Goal: Register for event/course

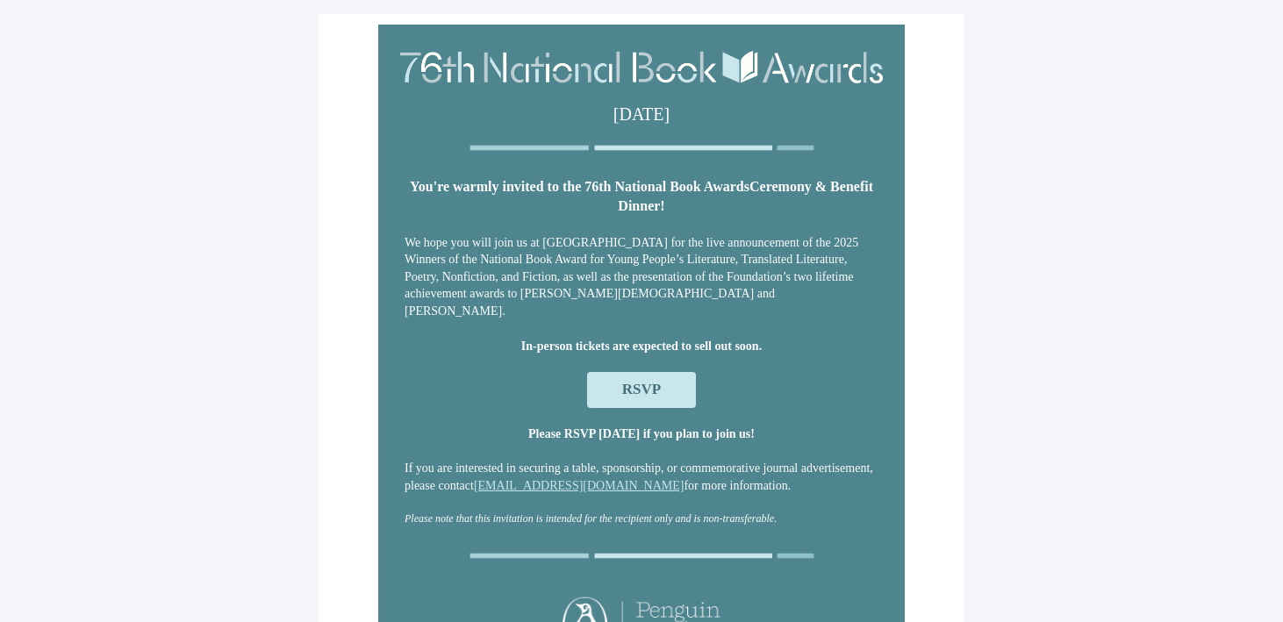
click at [634, 383] on span "RSVP" at bounding box center [641, 389] width 39 height 17
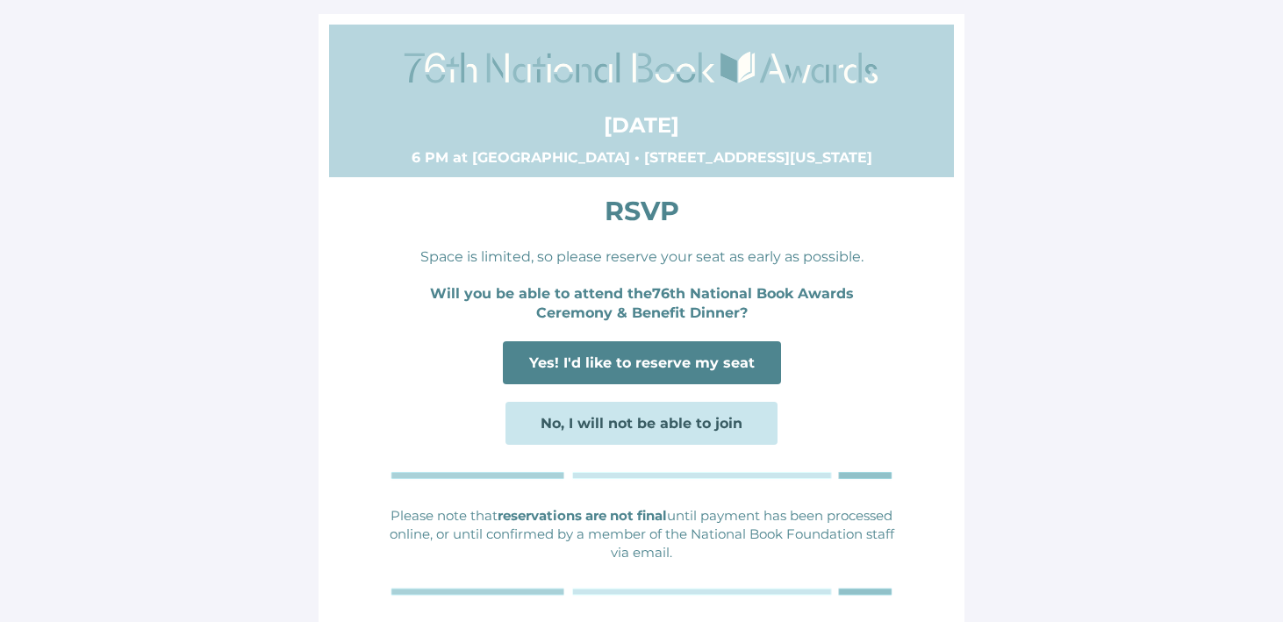
click at [650, 349] on span "Yes! I'd like to reserve my seat" at bounding box center [642, 362] width 278 height 43
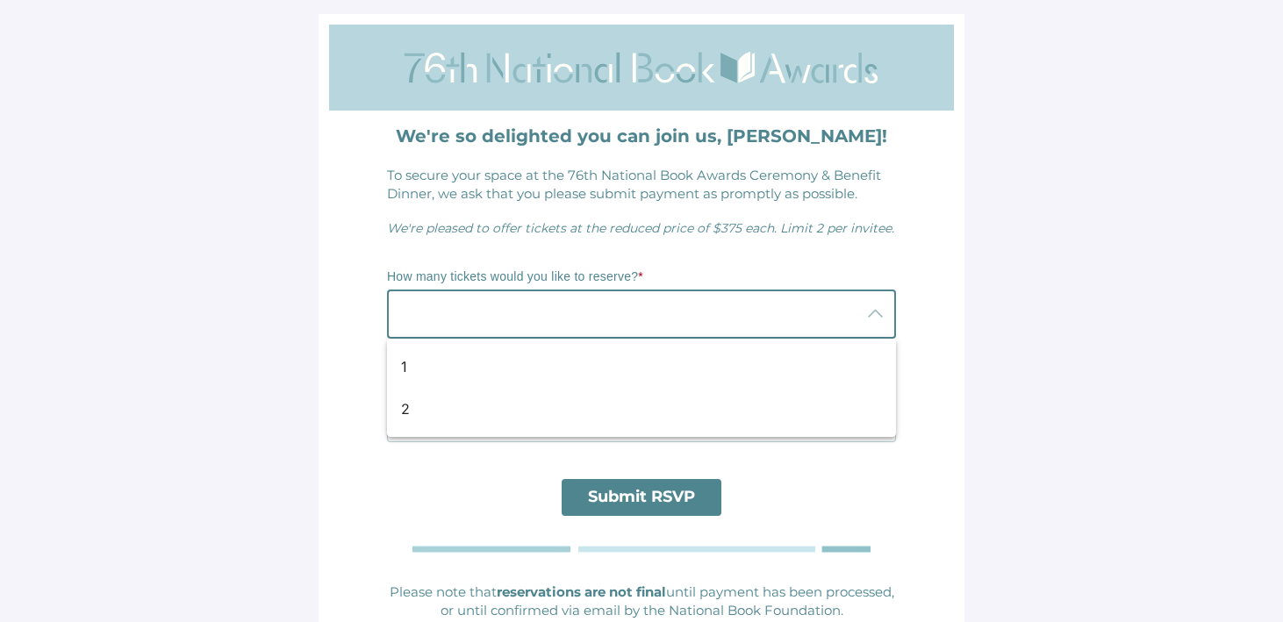
click at [650, 321] on div at bounding box center [624, 314] width 474 height 49
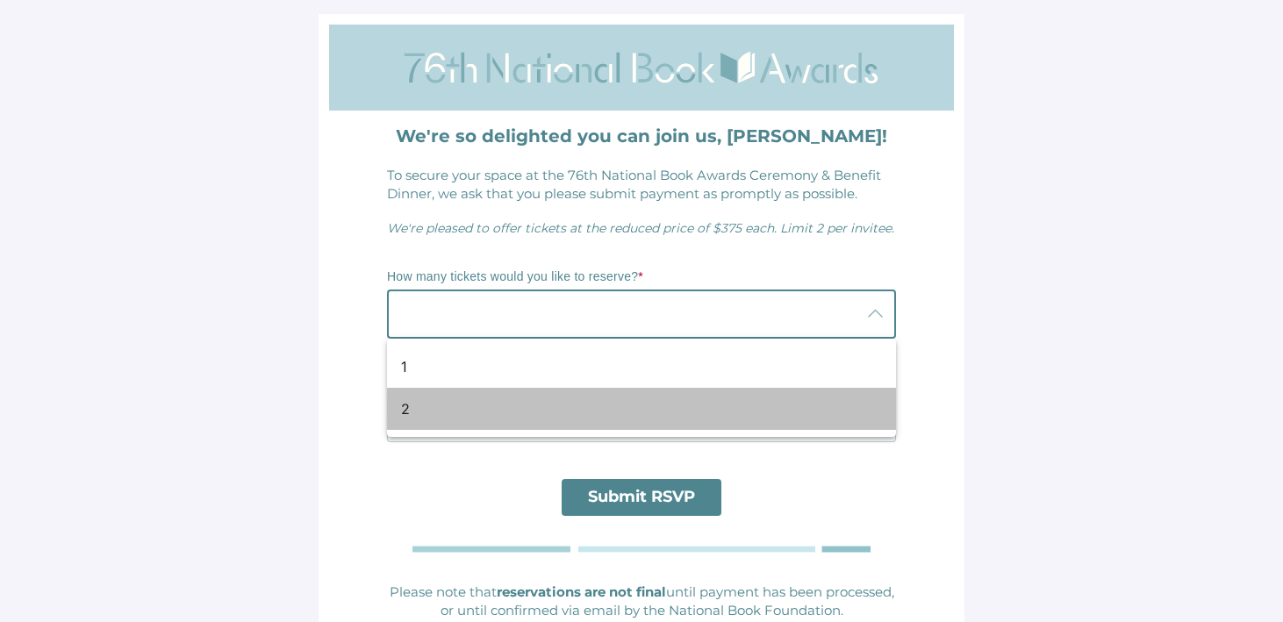
click at [592, 407] on div "2" at bounding box center [634, 409] width 467 height 21
type input "2"
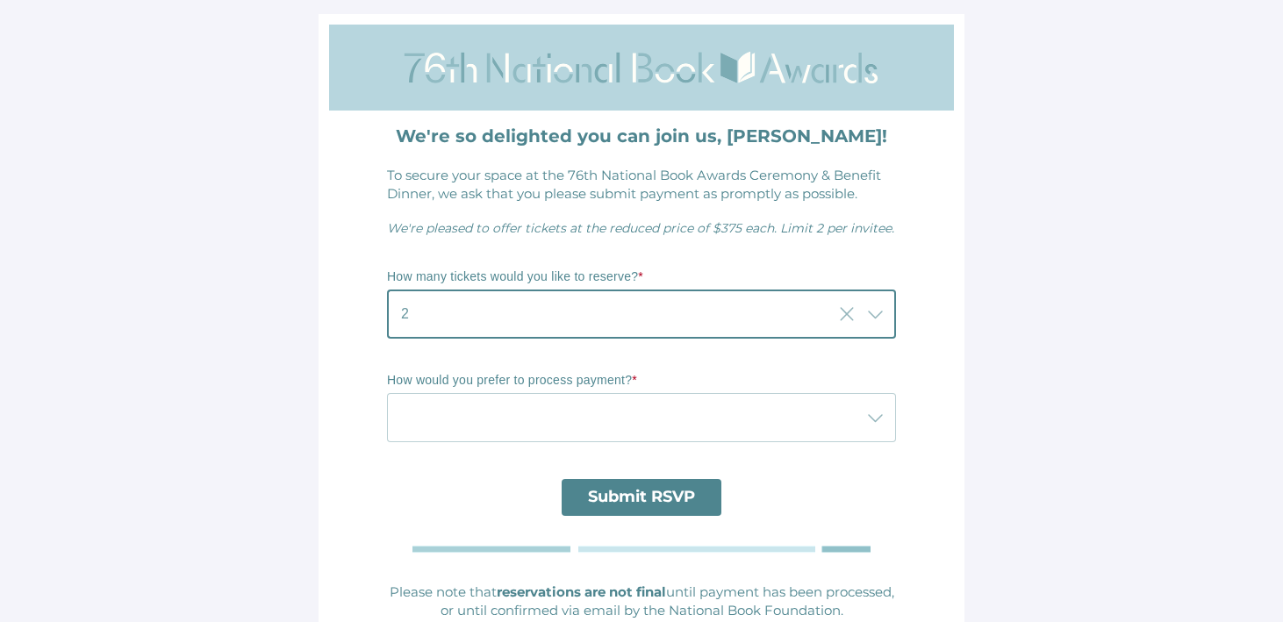
scroll to position [9, 0]
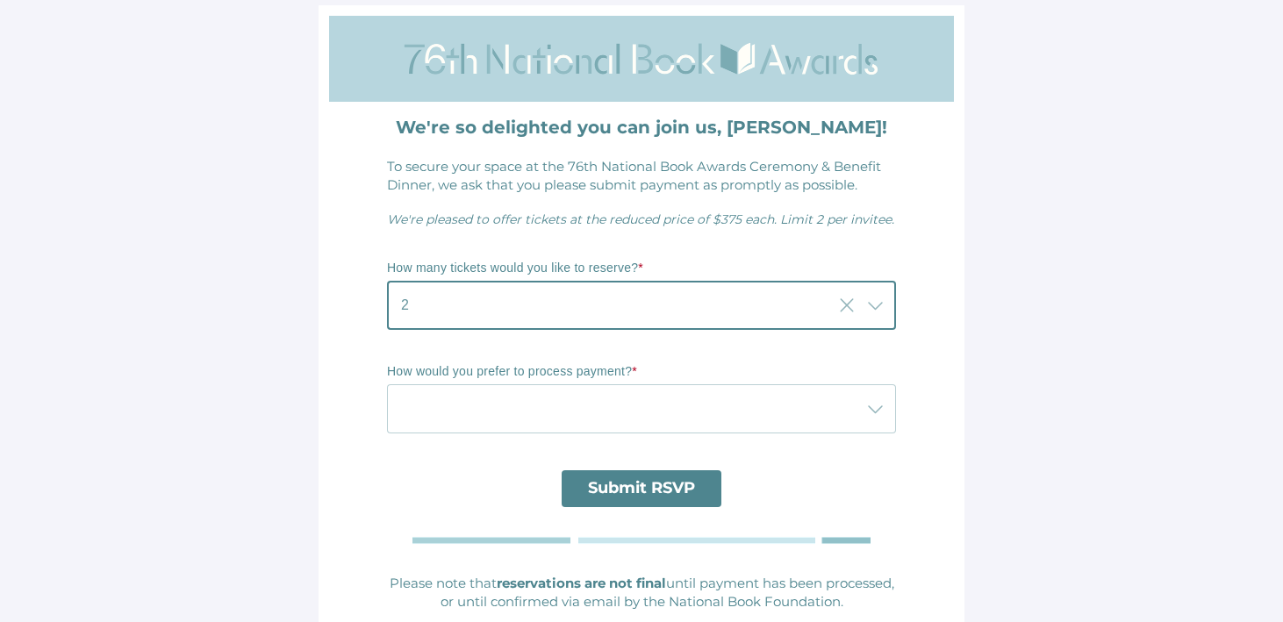
click at [604, 418] on div at bounding box center [624, 408] width 474 height 49
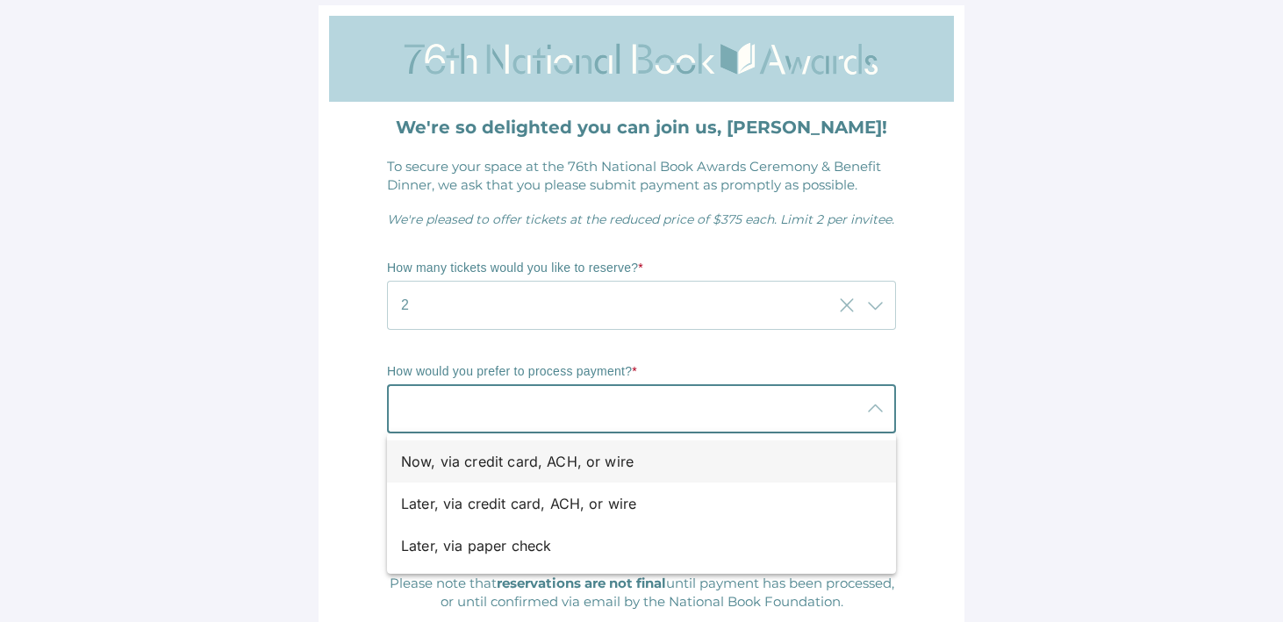
click at [590, 461] on div "Now, via credit card, ACH, or wire" at bounding box center [634, 461] width 467 height 21
type input "Now, via credit card, ACH, or wire"
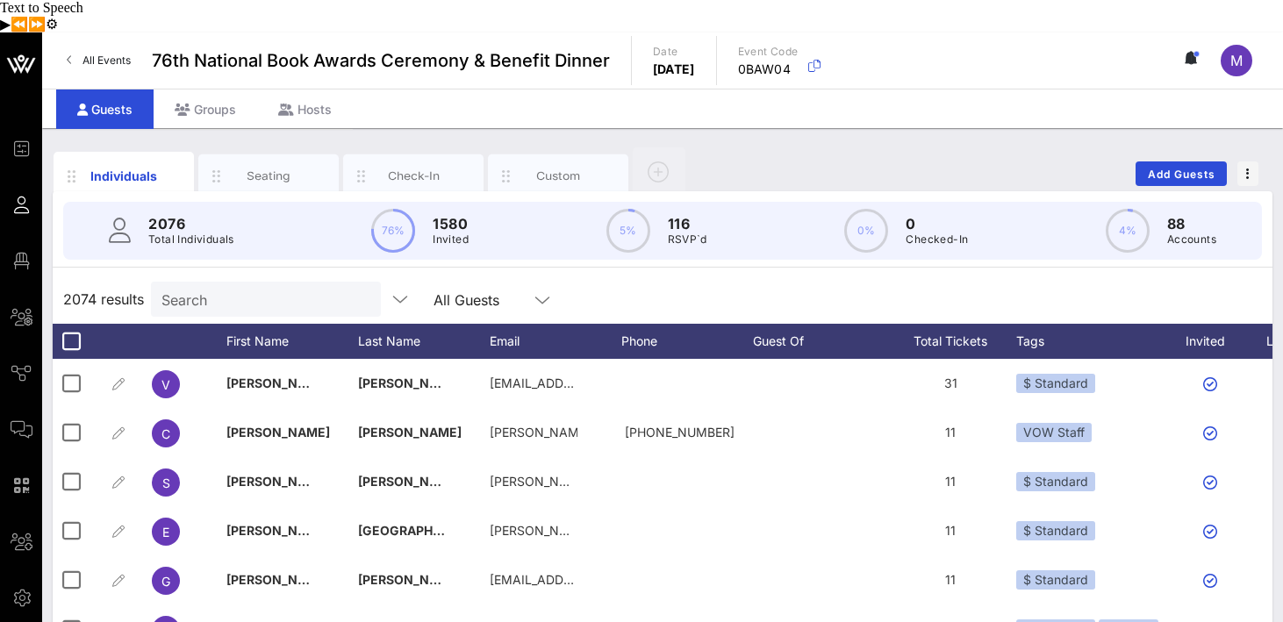
click at [284, 288] on input "Search" at bounding box center [264, 299] width 205 height 23
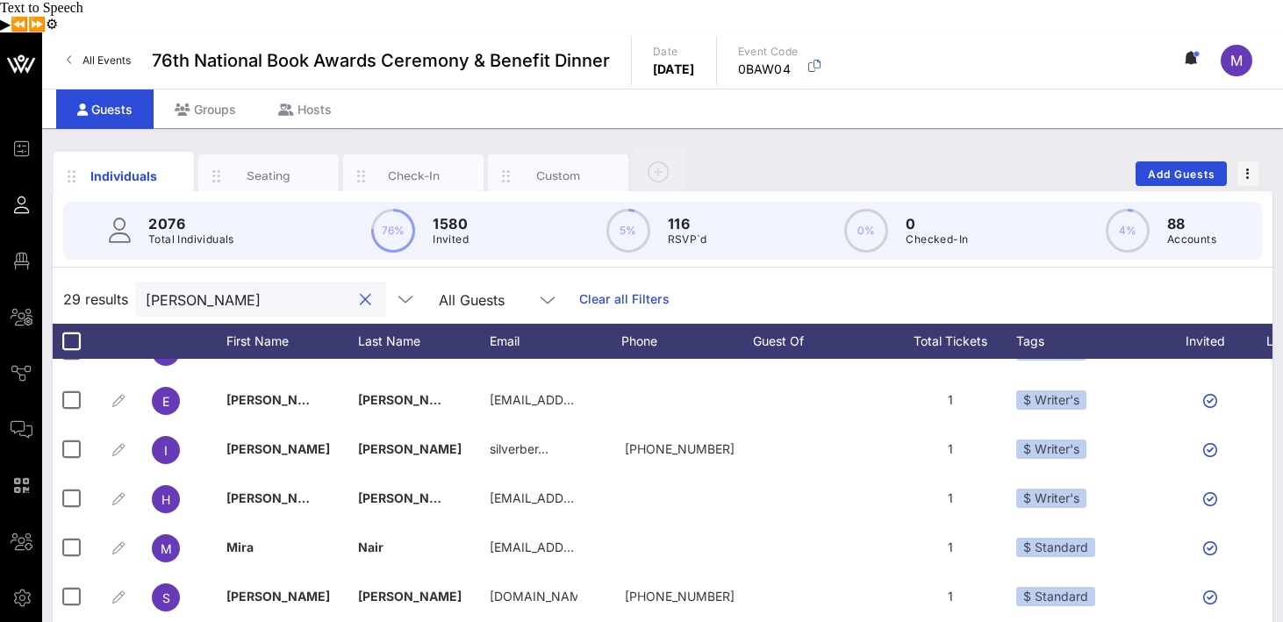
scroll to position [132, 0]
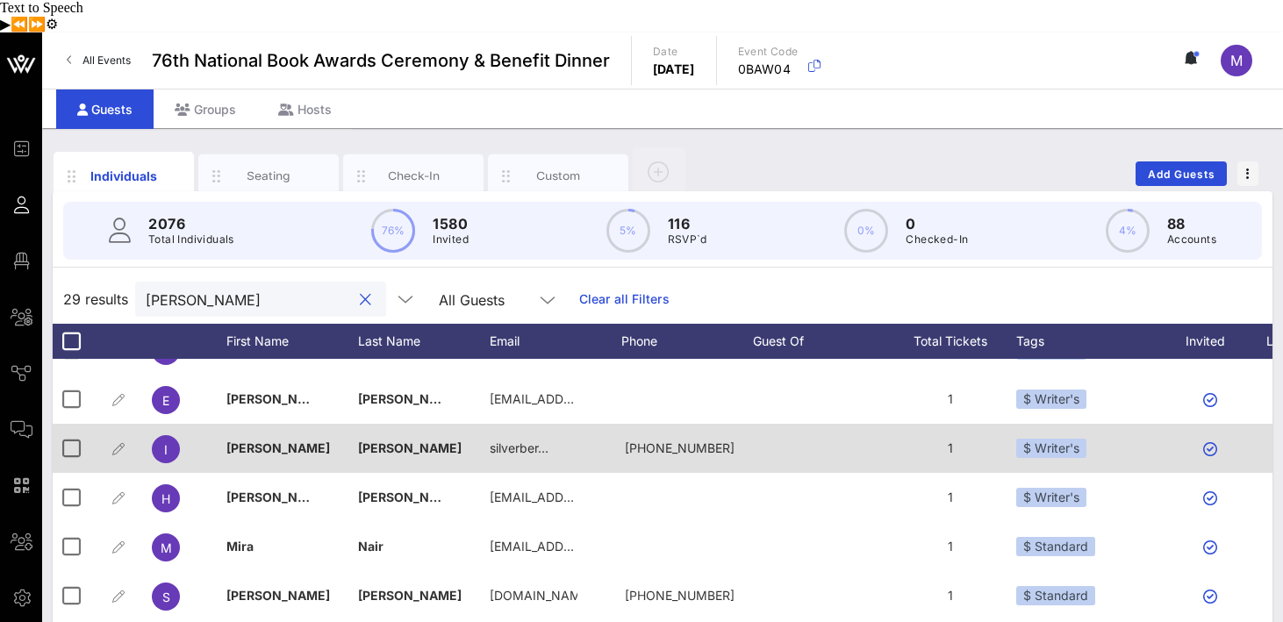
type input "[PERSON_NAME]"
click at [162, 435] on div "I" at bounding box center [166, 449] width 28 height 28
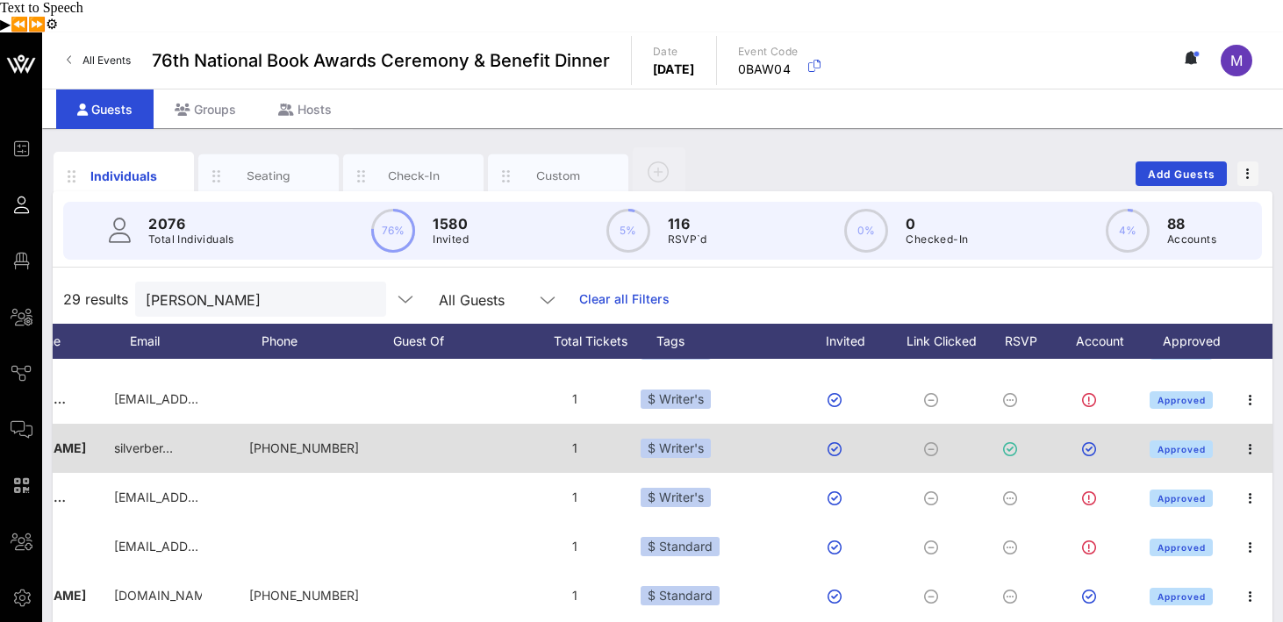
scroll to position [0, 376]
click at [1248, 439] on icon "button" at bounding box center [1250, 449] width 21 height 21
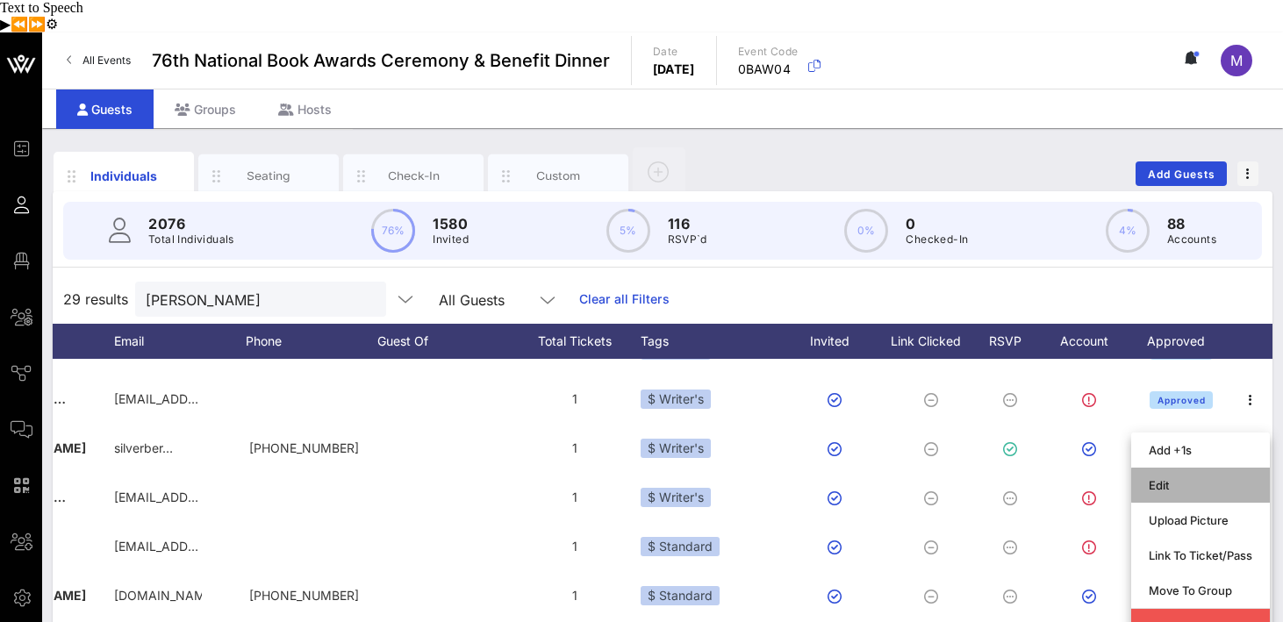
click at [1182, 478] on div "Edit" at bounding box center [1201, 485] width 104 height 14
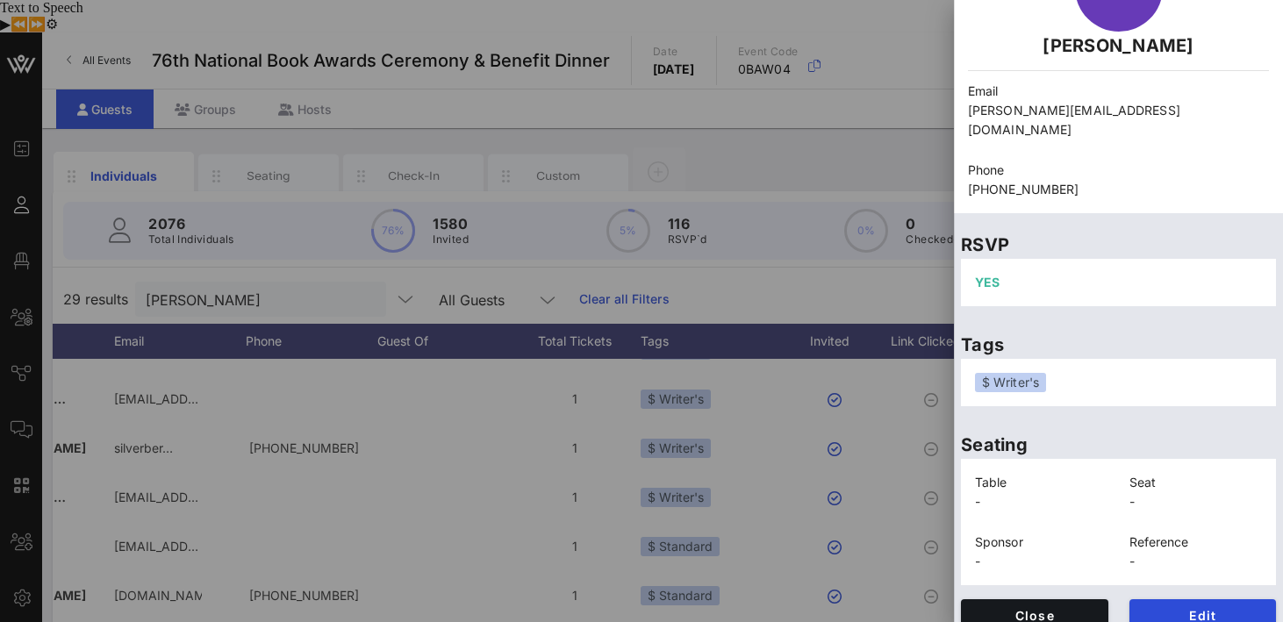
scroll to position [0, 0]
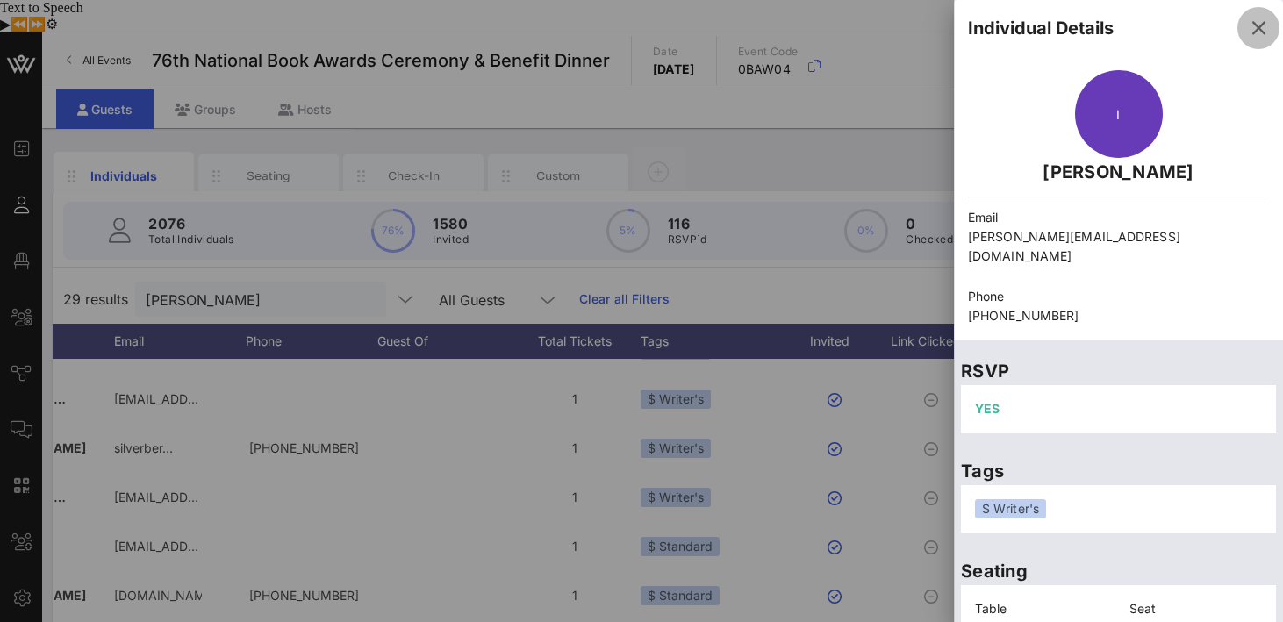
click at [1258, 31] on icon "button" at bounding box center [1258, 28] width 21 height 21
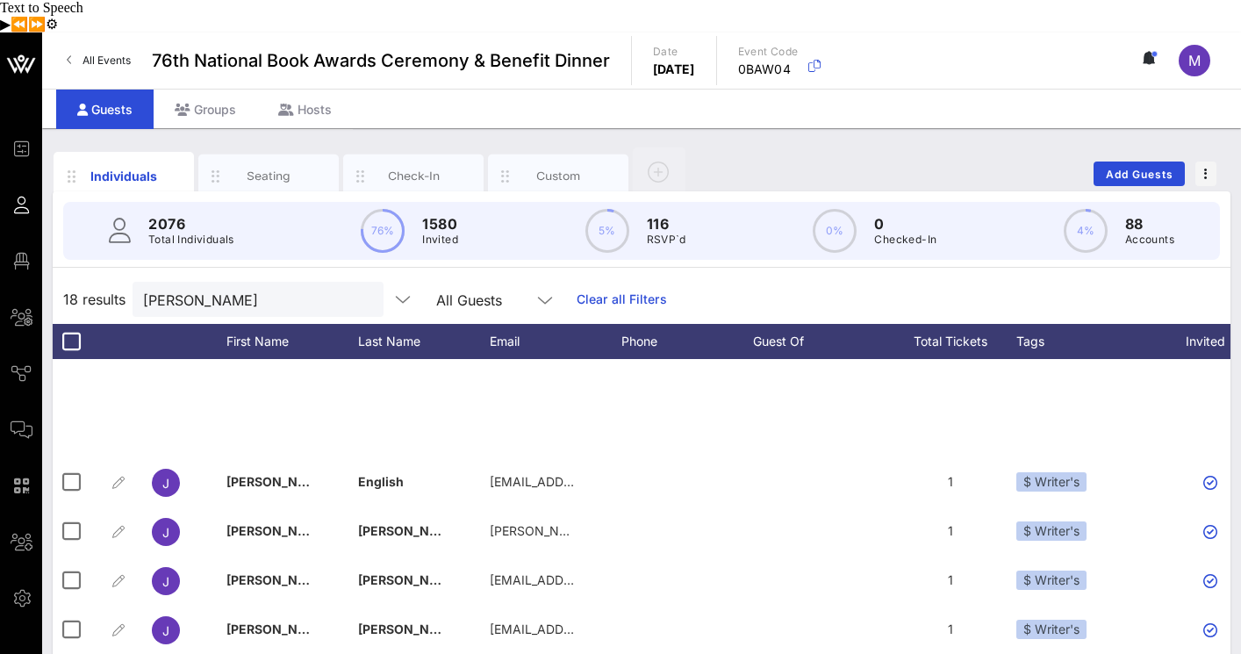
scroll to position [358, 0]
